Goal: Task Accomplishment & Management: Use online tool/utility

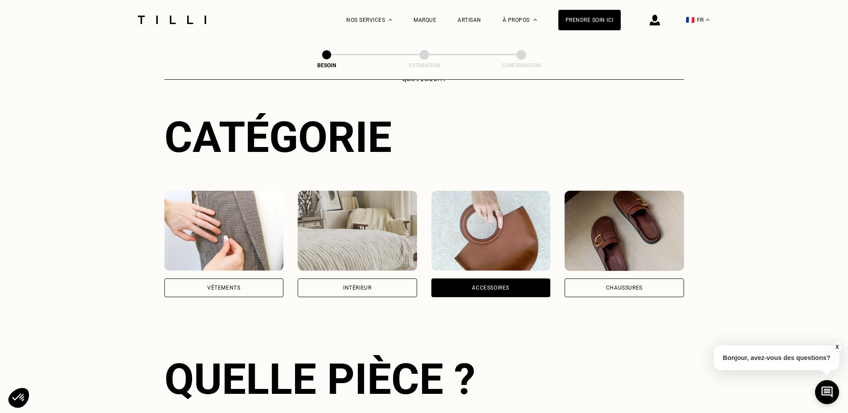
scroll to position [64, 0]
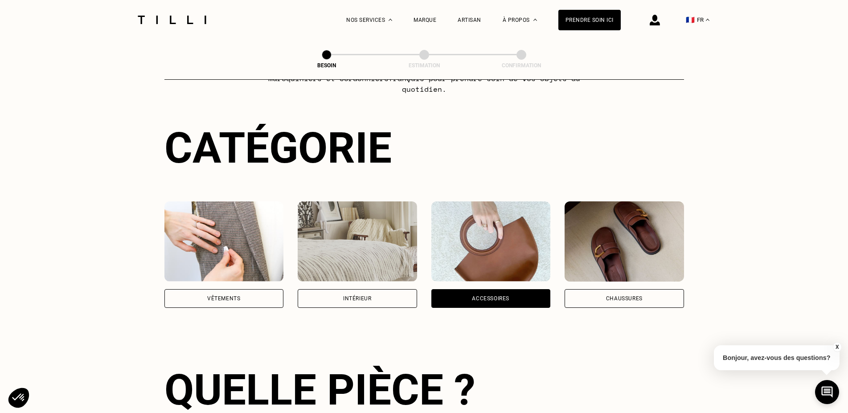
click at [352, 268] on img at bounding box center [357, 242] width 119 height 80
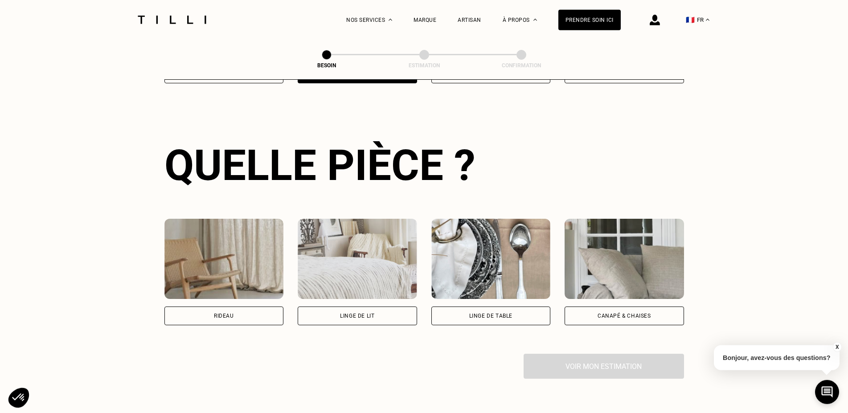
scroll to position [292, 0]
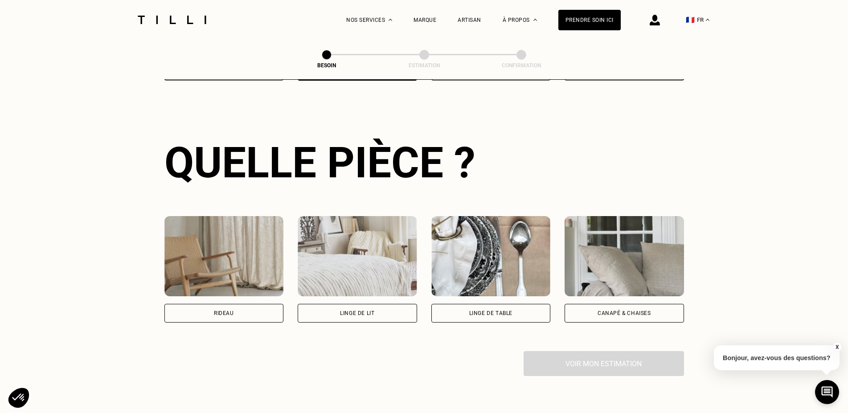
click at [367, 304] on div "Linge de lit" at bounding box center [357, 313] width 119 height 19
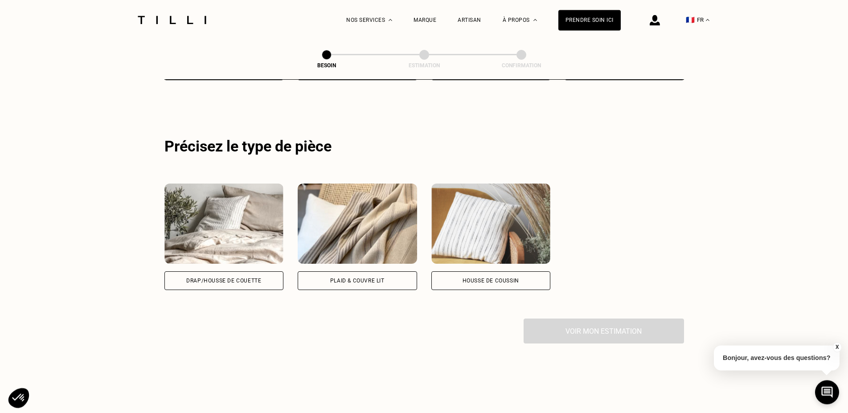
scroll to position [535, 0]
click at [233, 240] on img at bounding box center [224, 223] width 119 height 80
select select "FR"
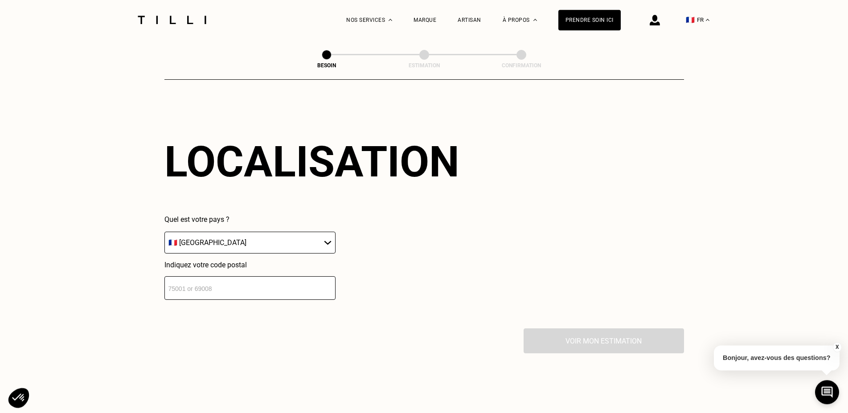
scroll to position [745, 0]
click at [328, 282] on input "-1" at bounding box center [250, 288] width 171 height 24
click at [188, 287] on input "-1" at bounding box center [250, 288] width 171 height 24
click at [328, 287] on input "-1" at bounding box center [250, 288] width 171 height 24
drag, startPoint x: 168, startPoint y: 284, endPoint x: 201, endPoint y: 289, distance: 33.5
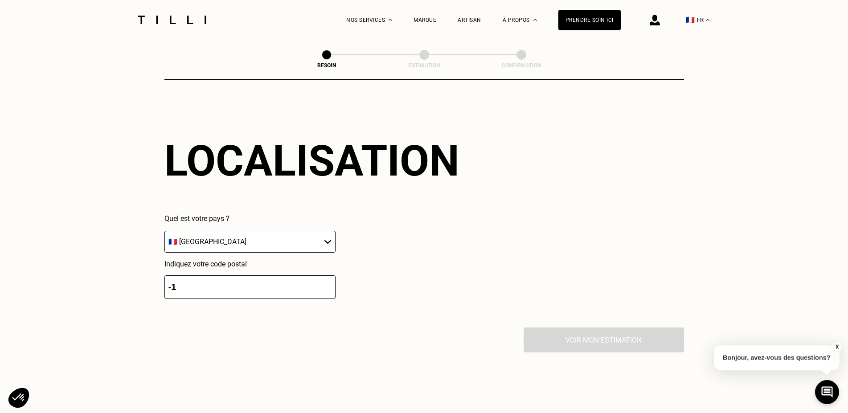
click at [201, 289] on input "-1" at bounding box center [250, 288] width 171 height 24
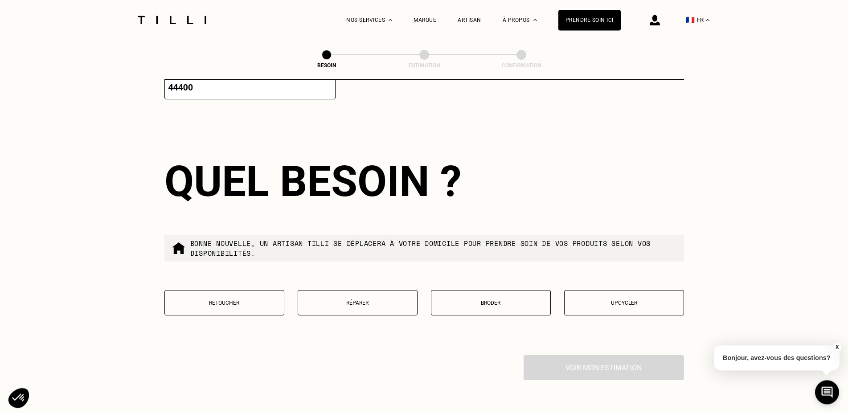
scroll to position [967, 0]
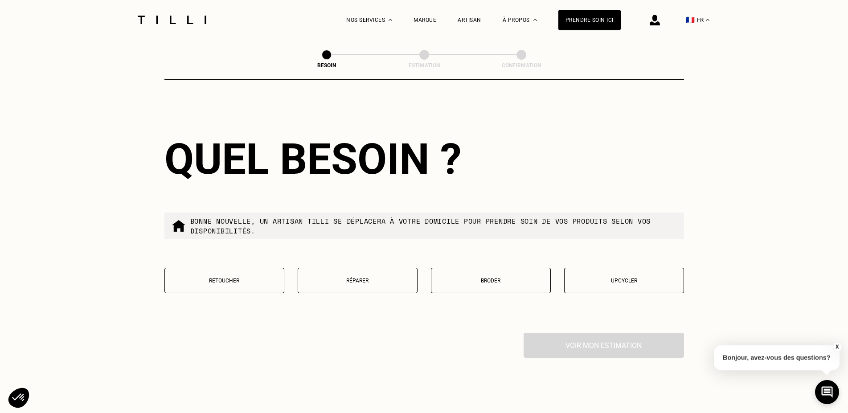
type input "44400"
click at [359, 279] on p "Réparer" at bounding box center [358, 281] width 110 height 6
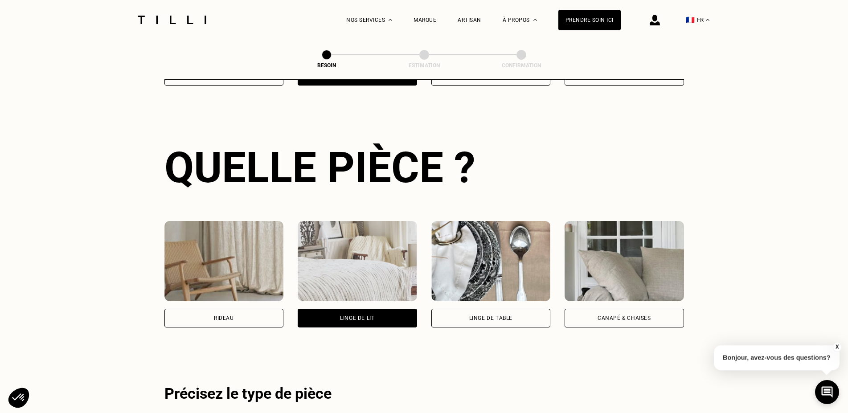
scroll to position [378, 0]
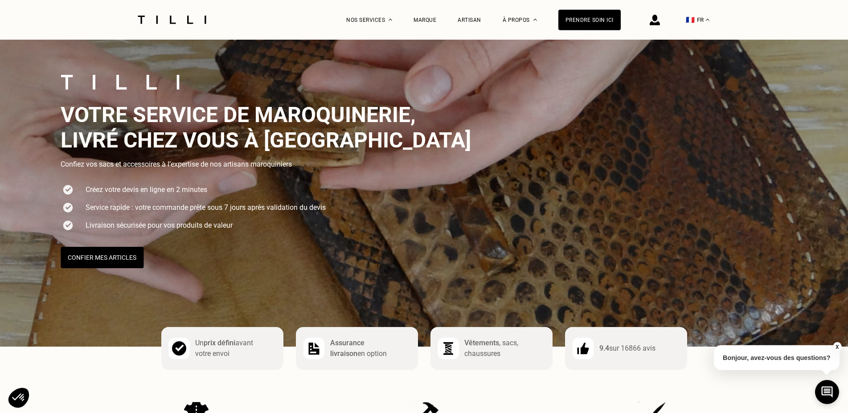
scroll to position [91, 0]
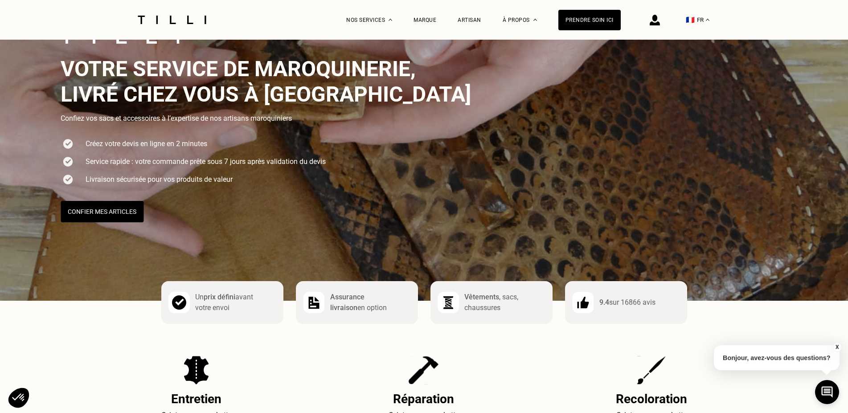
click at [490, 312] on span ", sacs, chaussures" at bounding box center [492, 302] width 54 height 19
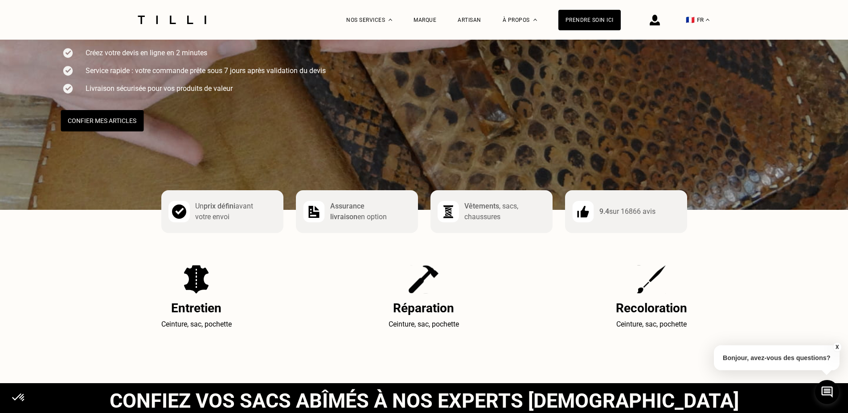
scroll to position [273, 0]
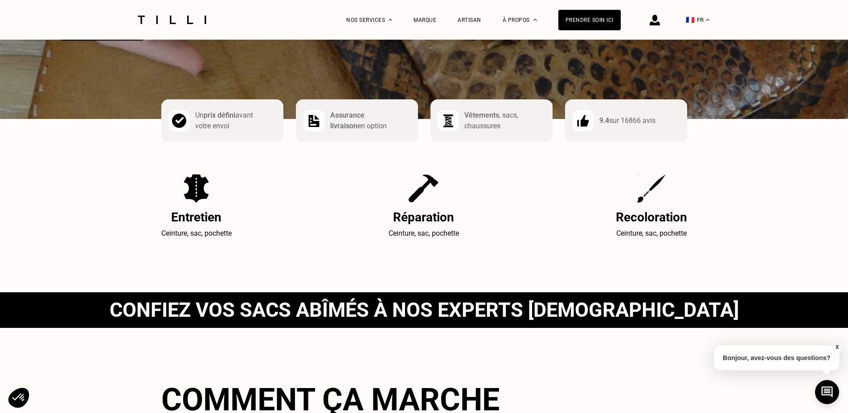
click at [425, 196] on img at bounding box center [424, 188] width 30 height 29
click at [427, 225] on h2 "Réparation" at bounding box center [424, 217] width 70 height 15
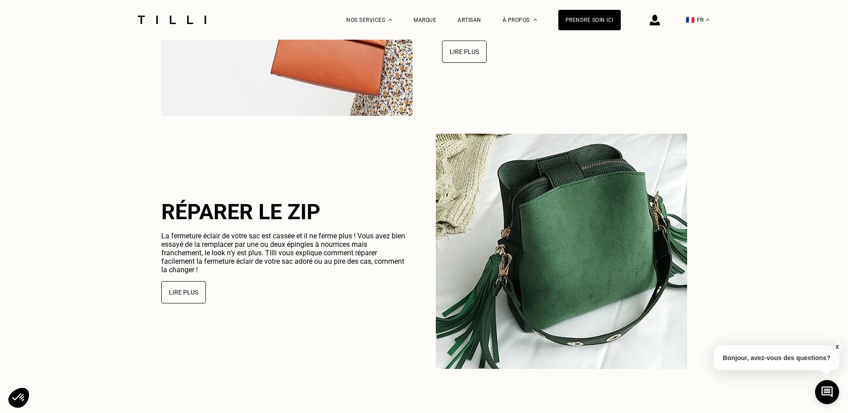
scroll to position [955, 0]
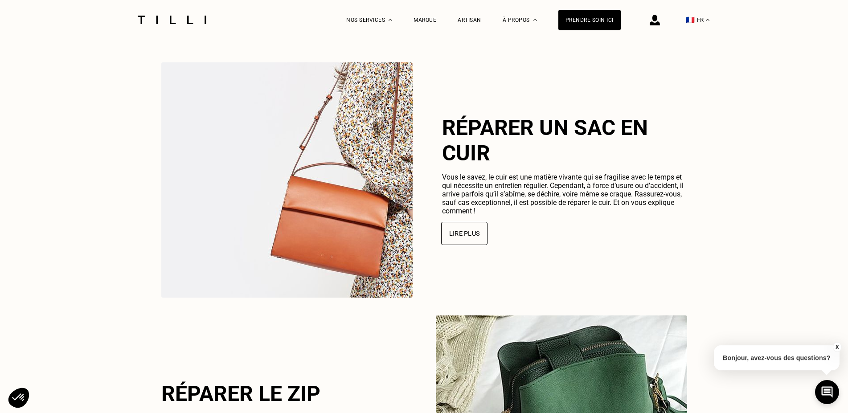
click at [480, 240] on button "Lire plus" at bounding box center [464, 233] width 46 height 23
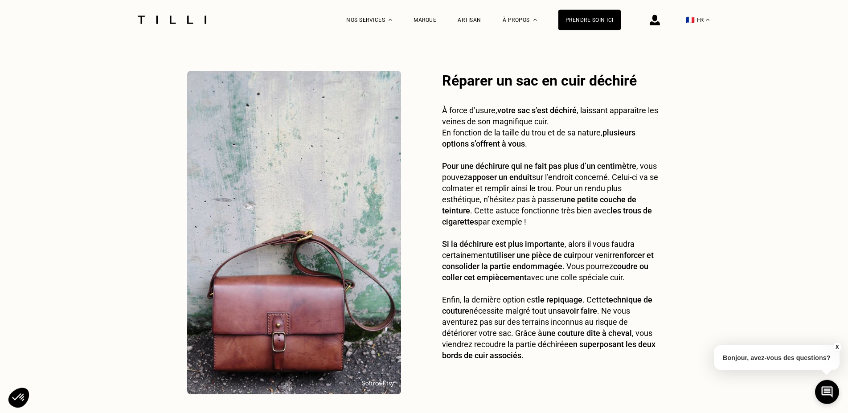
scroll to position [682, 0]
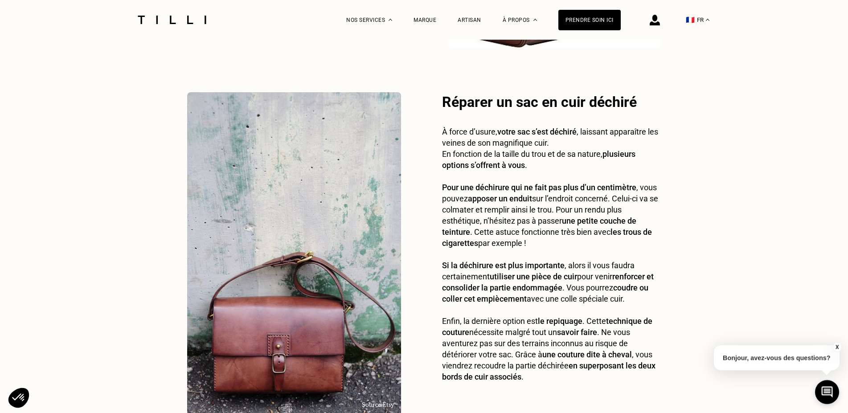
drag, startPoint x: 828, startPoint y: 391, endPoint x: 795, endPoint y: 379, distance: 35.0
click at [828, 391] on icon at bounding box center [827, 392] width 11 height 11
